Goal: Navigation & Orientation: Find specific page/section

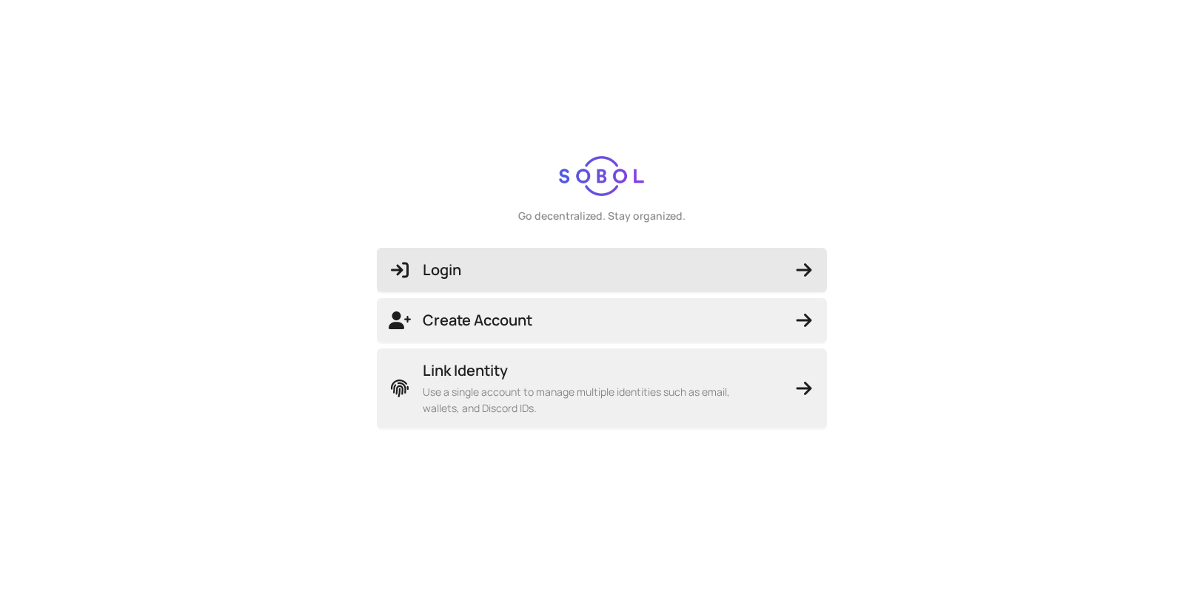
click at [666, 270] on span "Login" at bounding box center [602, 270] width 426 height 21
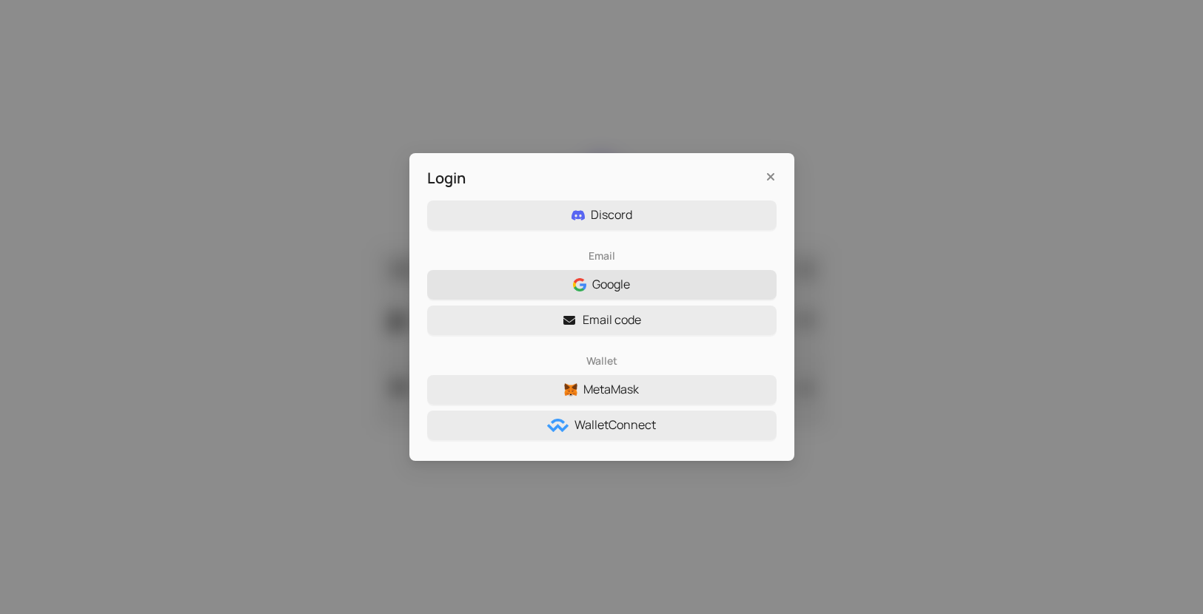
click at [621, 283] on span "Google" at bounding box center [611, 284] width 38 height 19
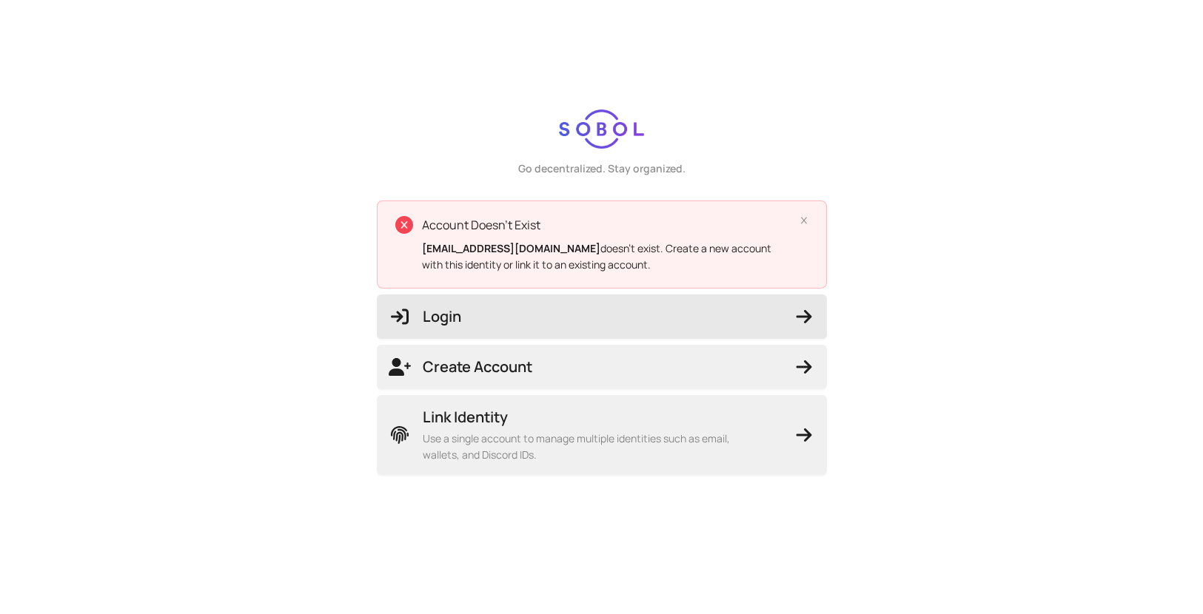
click at [570, 327] on button "Login" at bounding box center [602, 317] width 450 height 44
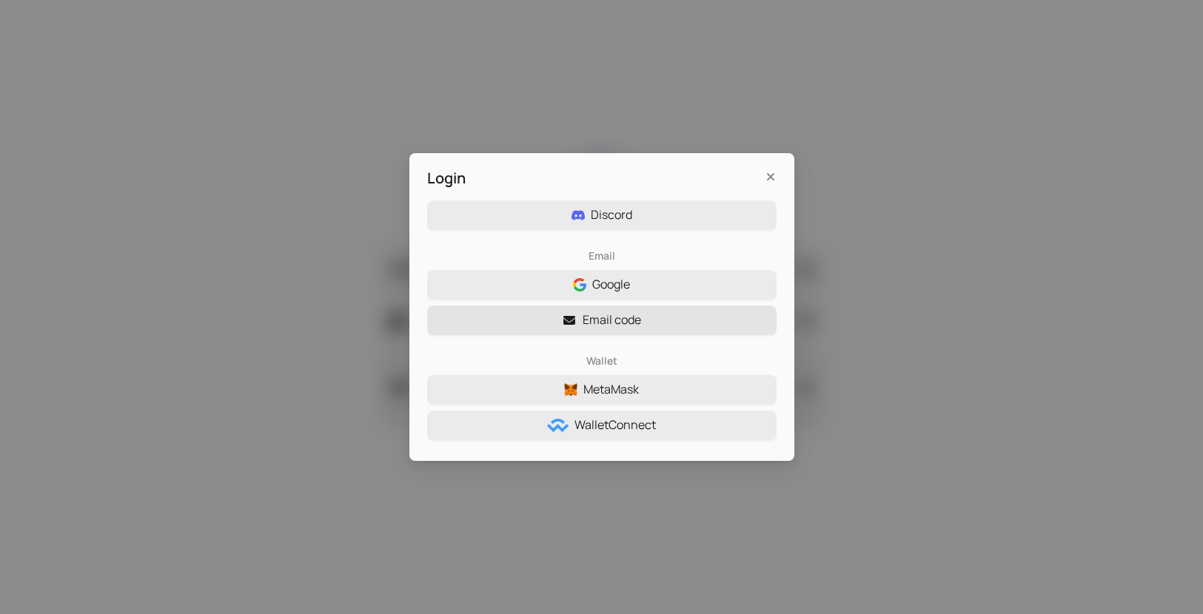
click at [622, 320] on span "Email code" at bounding box center [611, 320] width 58 height 19
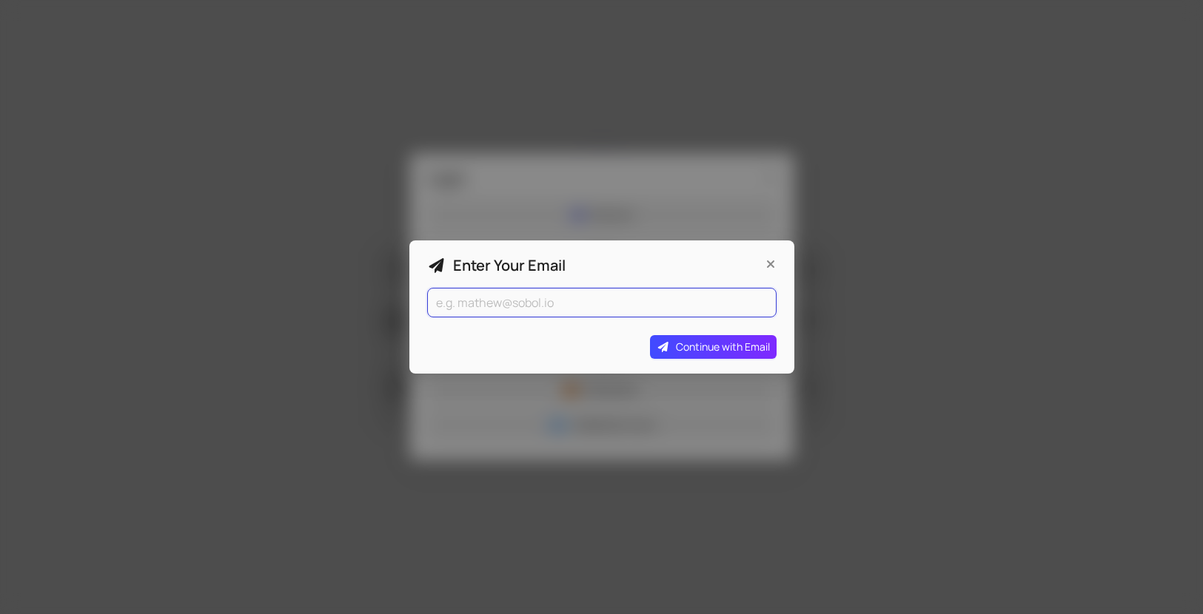
click at [592, 295] on input "email" at bounding box center [601, 303] width 349 height 30
type input "[PERSON_NAME][EMAIL_ADDRESS][PERSON_NAME][DOMAIN_NAME]"
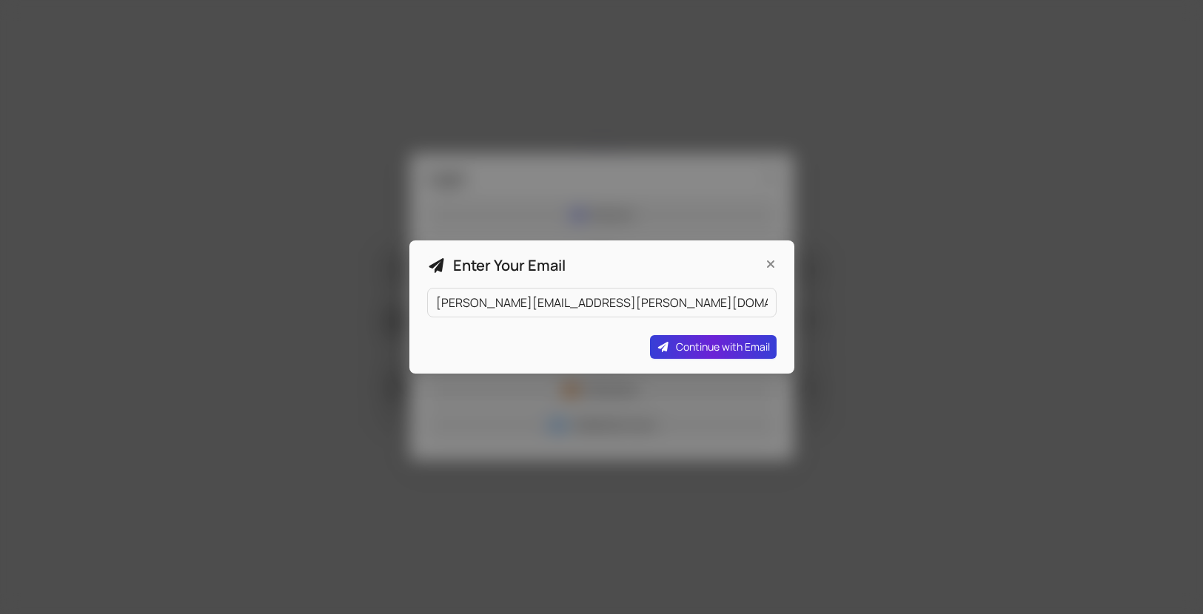
click at [703, 350] on span "Continue with Email" at bounding box center [723, 347] width 94 height 16
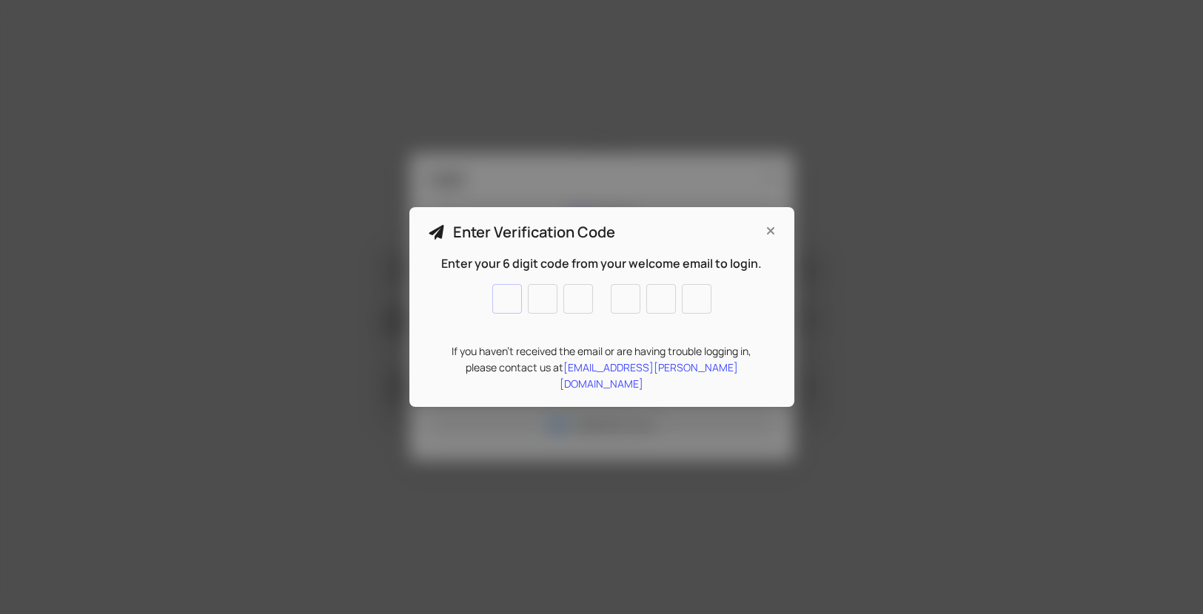
type input "1"
type input "3"
type input "4"
type input "6"
type input "9"
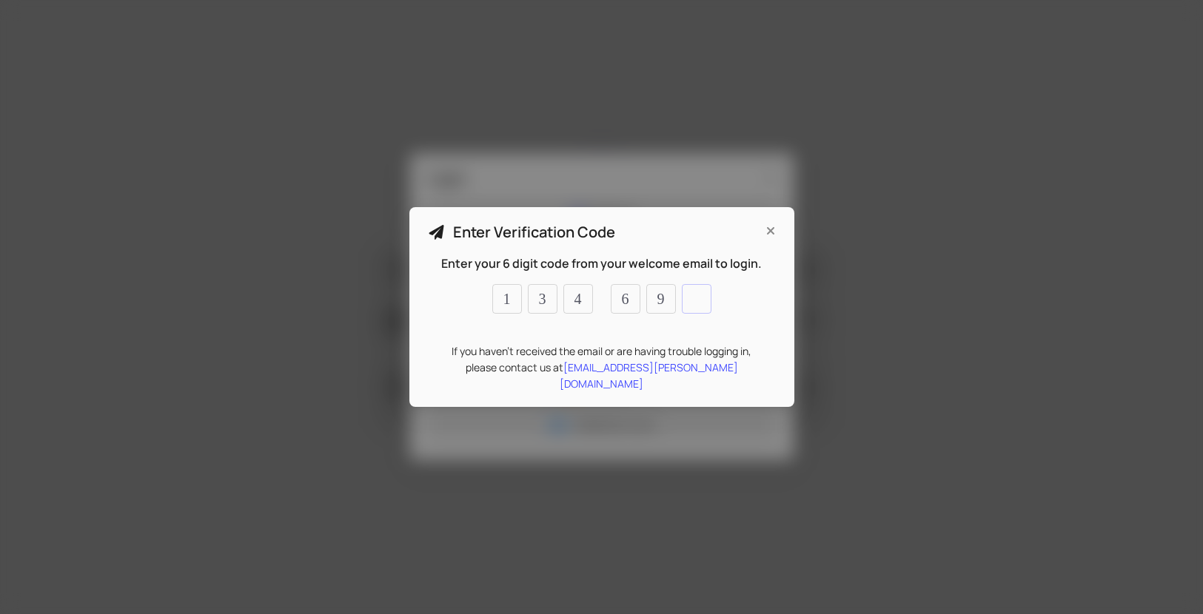
type input "2"
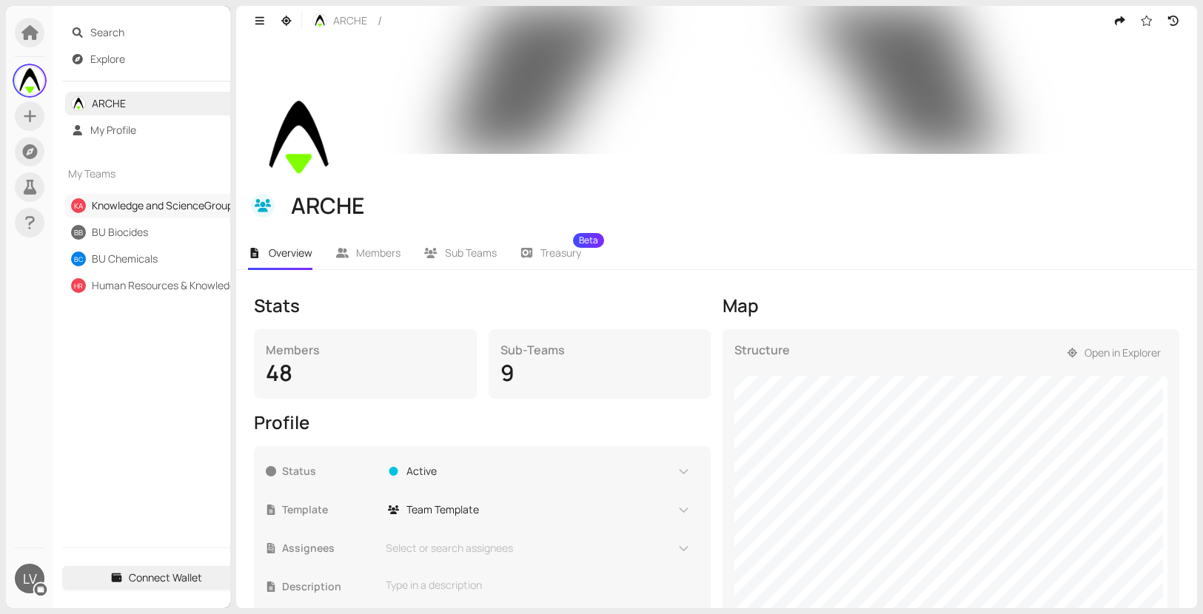
click at [132, 205] on link "Knowledge and ScienceGroups" at bounding box center [165, 205] width 147 height 14
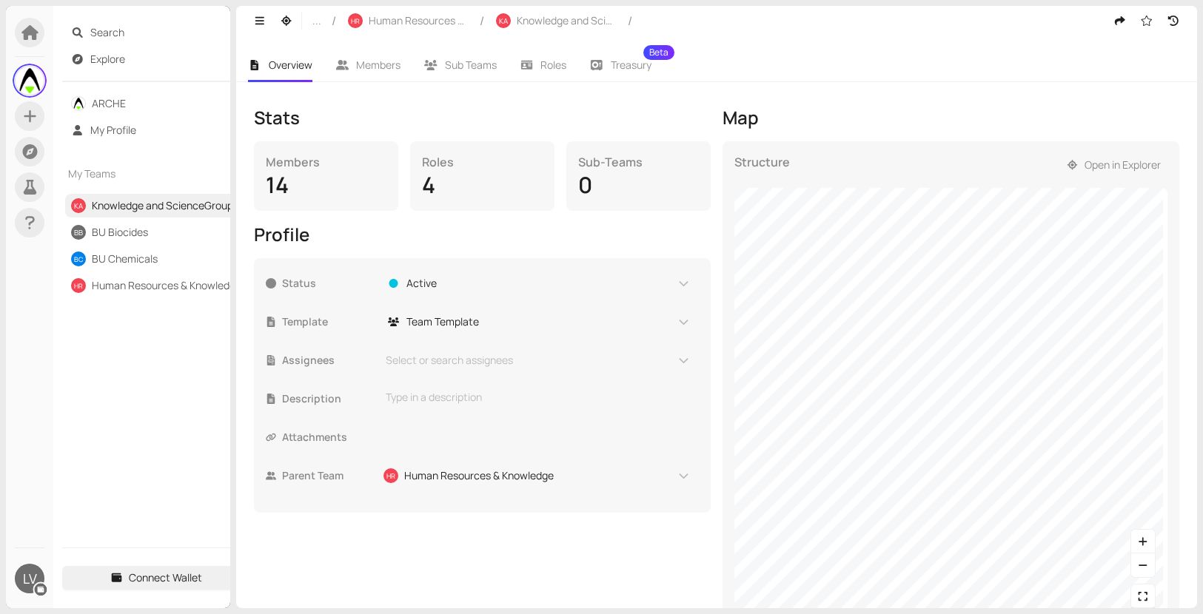
scroll to position [226, 0]
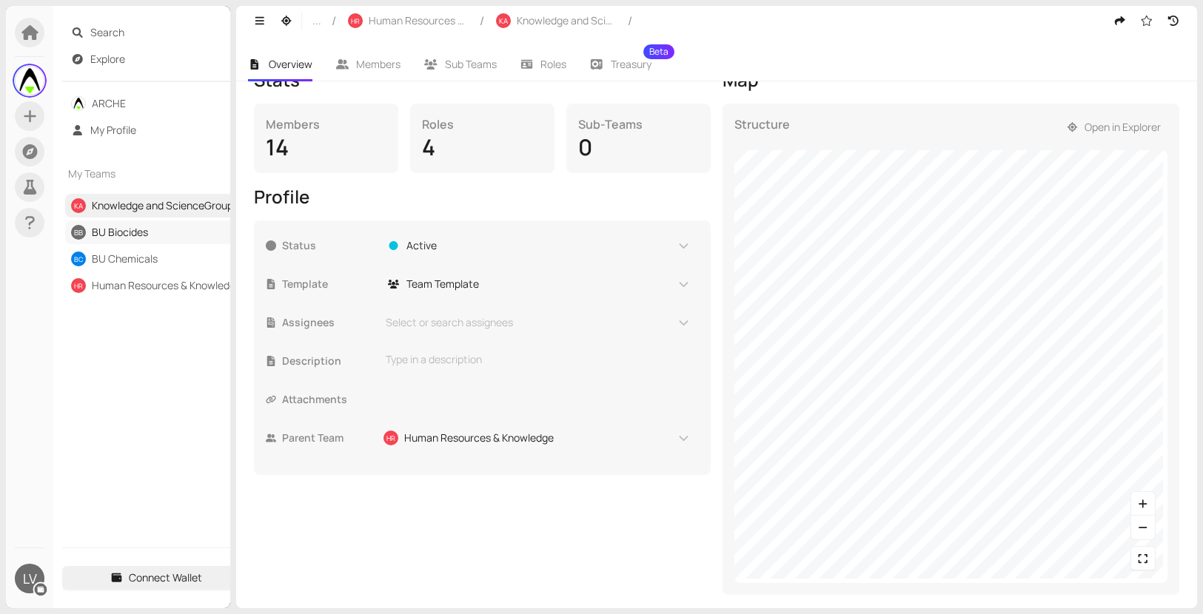
click at [115, 232] on link "BU Biocides" at bounding box center [120, 232] width 56 height 14
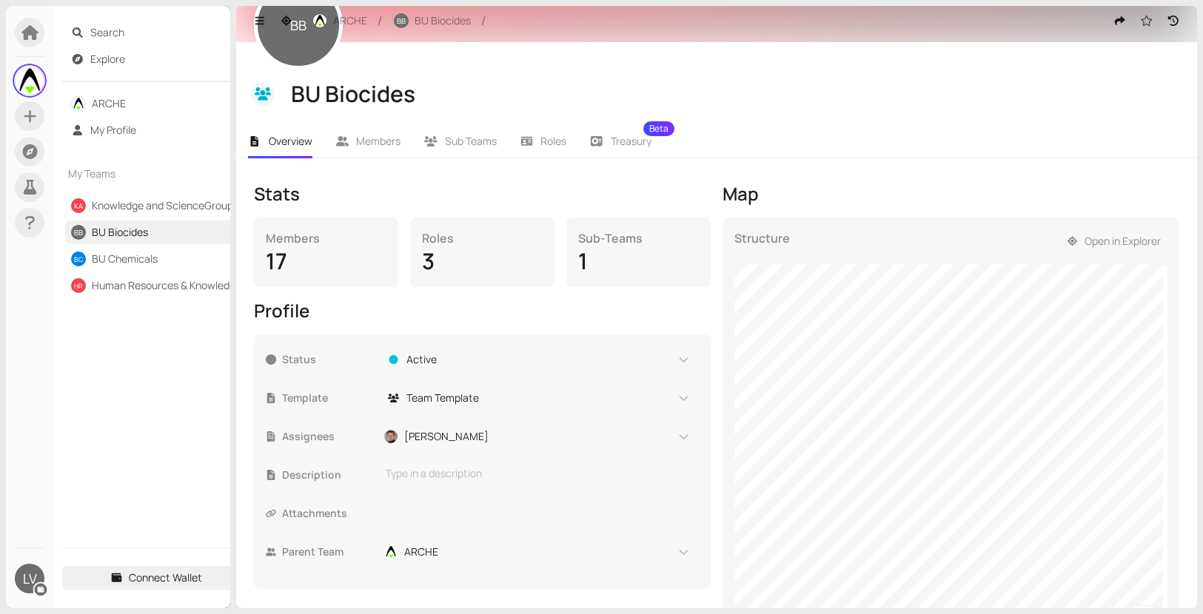
scroll to position [226, 0]
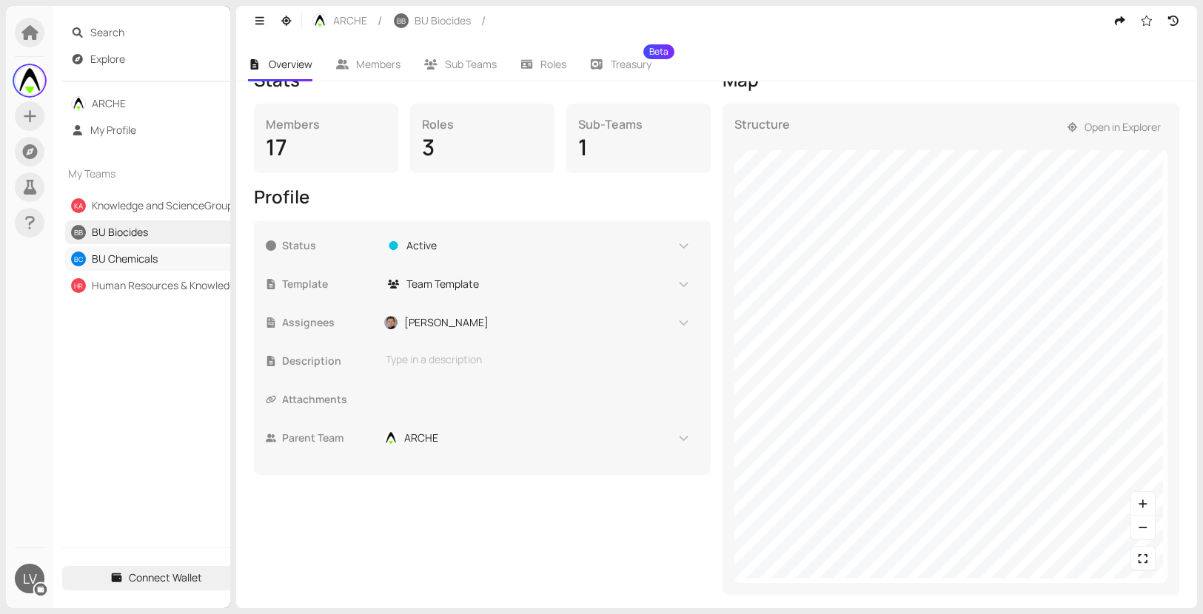
click at [149, 262] on link "BU Chemicals" at bounding box center [125, 259] width 66 height 14
